Goal: Task Accomplishment & Management: Use online tool/utility

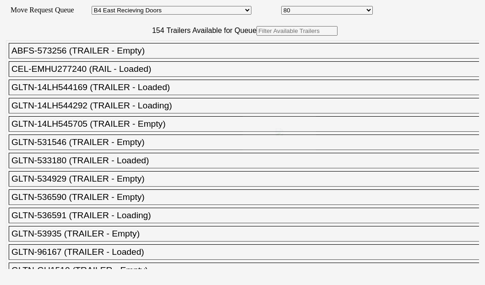
select select "527"
select select "8136"
click at [122, 60] on div at bounding box center [242, 142] width 485 height 285
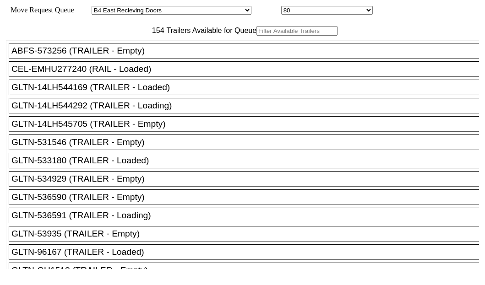
click at [256, 36] on input "text" at bounding box center [296, 31] width 81 height 10
paste input "HGIU516974"
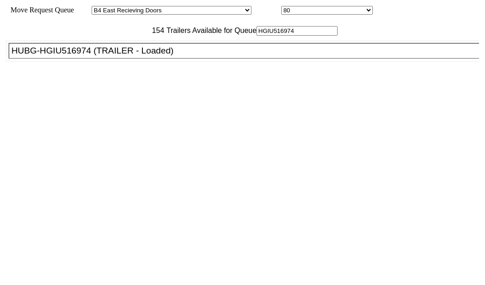
type input "HGIU516974"
click at [42, 56] on div "HUBG-HGIU516974 (TRAILER - Loaded)" at bounding box center [247, 51] width 473 height 10
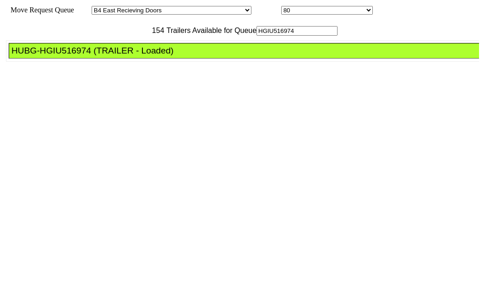
click at [41, 56] on div "HUBG-HGIU516974 (TRAILER - Loaded)" at bounding box center [247, 51] width 473 height 10
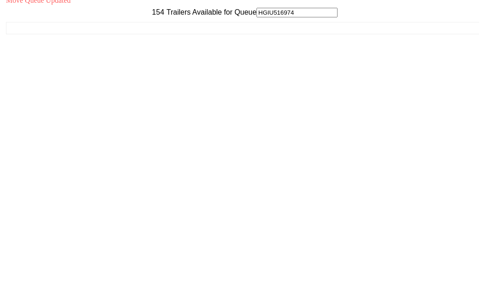
scroll to position [37, 0]
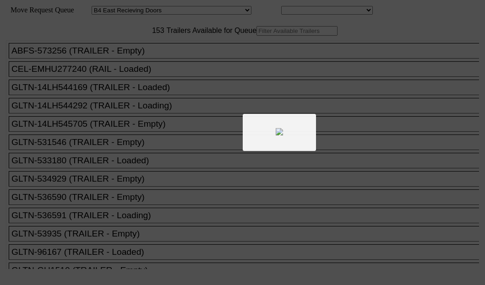
select select "527"
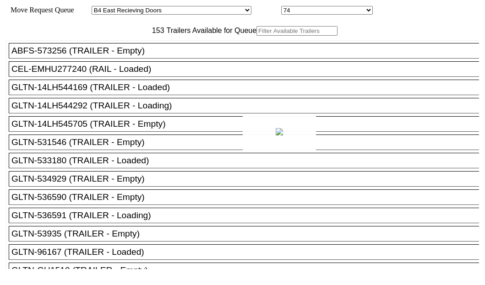
click at [117, 59] on body "Move Request Queue Area Started [GEOGRAPHIC_DATA][PERSON_NAME][PERSON_NAME] [GE…" at bounding box center [243, 155] width 478 height 302
paste input "176219"
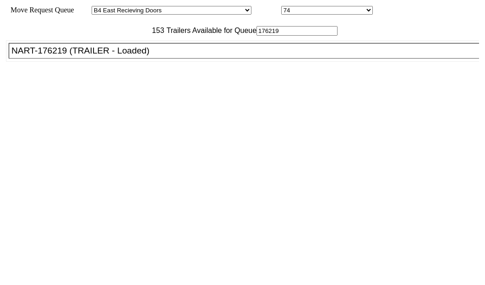
type input "176219"
click at [68, 56] on div "NART-176219 (TRAILER - Loaded)" at bounding box center [247, 51] width 473 height 10
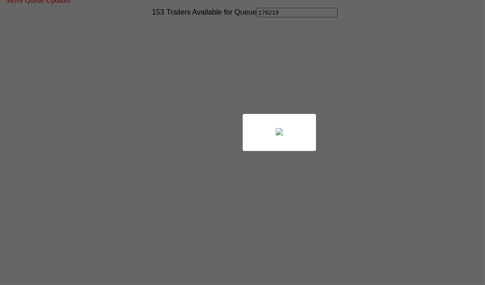
scroll to position [37, 0]
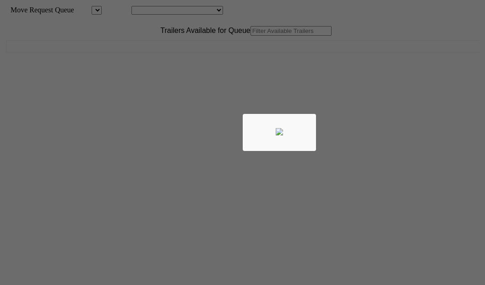
scroll to position [37, 0]
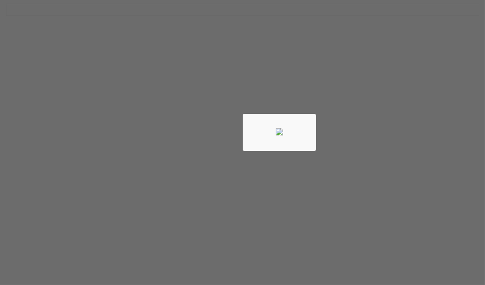
click at [411, 260] on body "Move Request Queue Area Location Move Queue Updated Trailers Available for Queu…" at bounding box center [243, 118] width 478 height 302
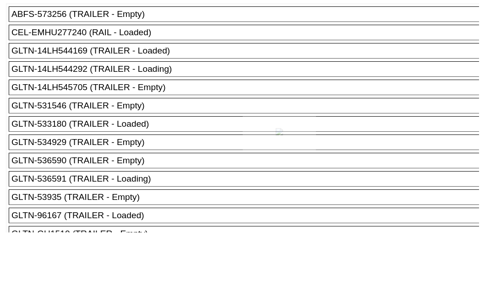
click at [412, 261] on div at bounding box center [242, 142] width 485 height 285
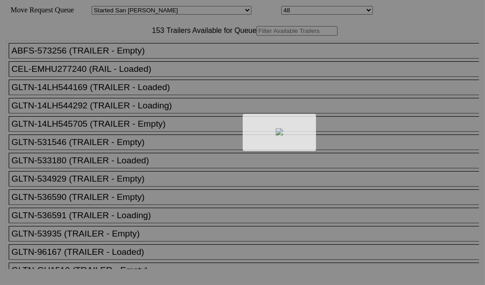
click at [139, 60] on div at bounding box center [242, 142] width 485 height 285
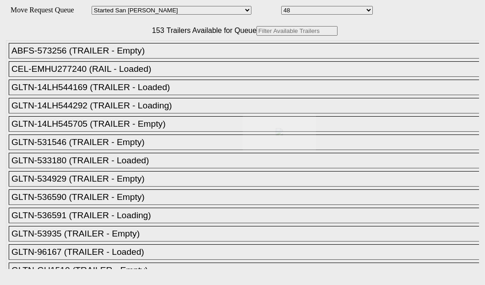
click at [121, 60] on body "Move Request Queue Area Started San Pedro Lost San Pedro Appt San Pedro B4 West…" at bounding box center [243, 155] width 478 height 302
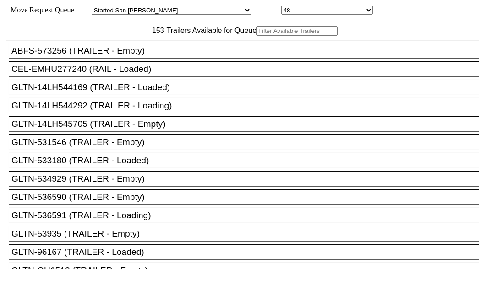
click at [256, 36] on input "text" at bounding box center [296, 31] width 81 height 10
paste input "HGIU516974"
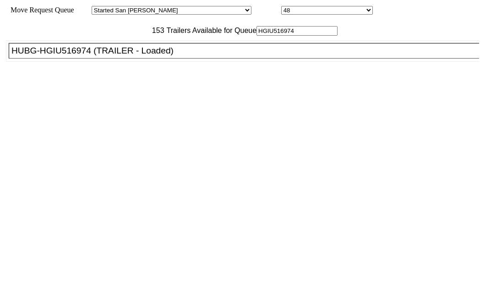
type input "HGIU516974"
click at [71, 56] on div "HUBG-HGIU516974 (TRAILER - Loaded)" at bounding box center [247, 51] width 473 height 10
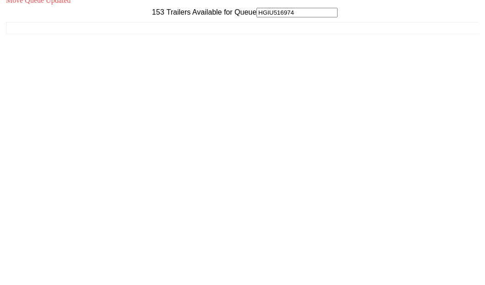
scroll to position [37, 0]
